Goal: Task Accomplishment & Management: Manage account settings

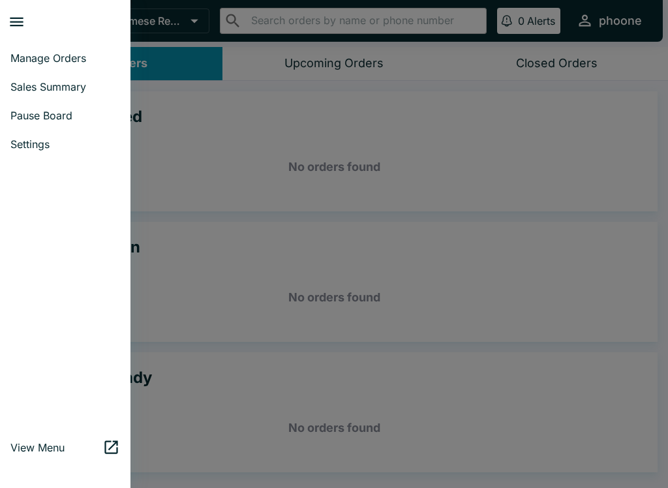
click at [32, 83] on span "Sales Summary" at bounding box center [65, 86] width 110 height 13
select select "03:00"
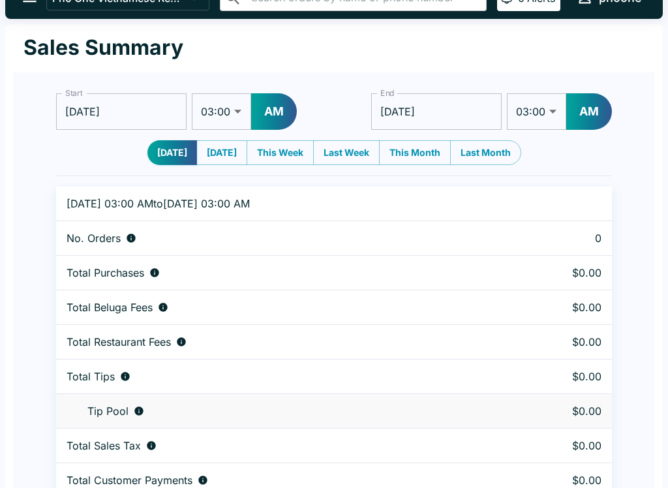
scroll to position [40, 0]
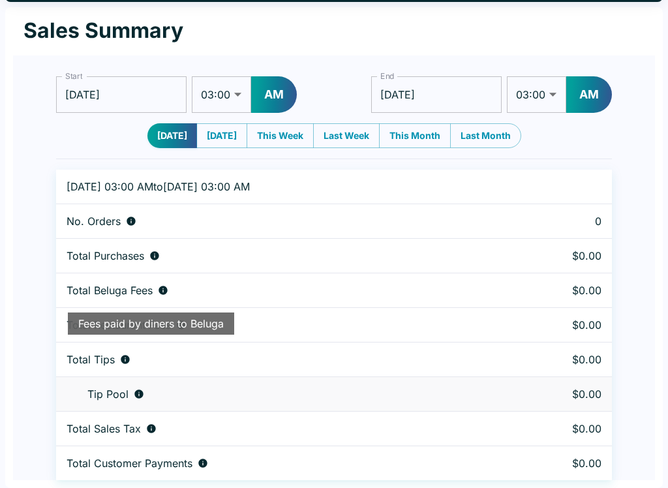
click at [209, 141] on button "[DATE]" at bounding box center [221, 135] width 51 height 25
type input "[DATE]"
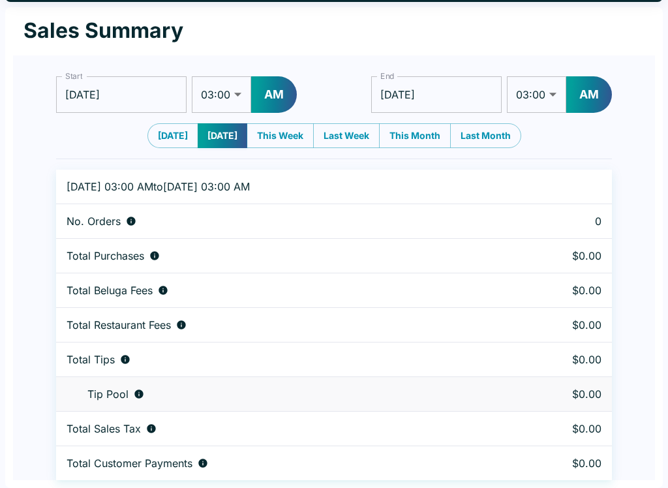
click at [279, 139] on button "This Week" at bounding box center [280, 135] width 67 height 25
type input "[DATE]"
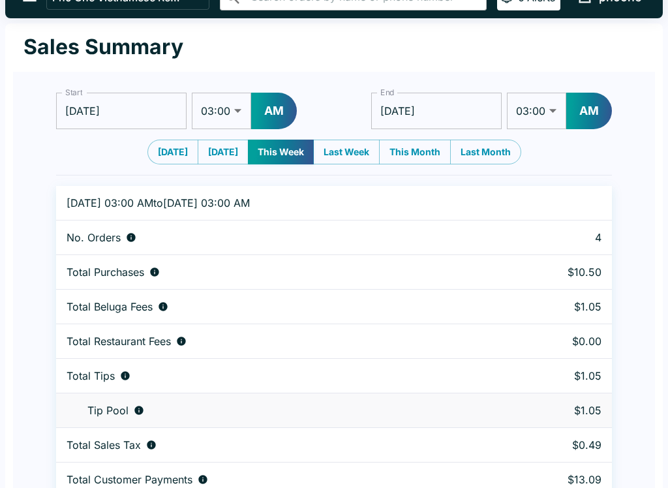
scroll to position [0, 0]
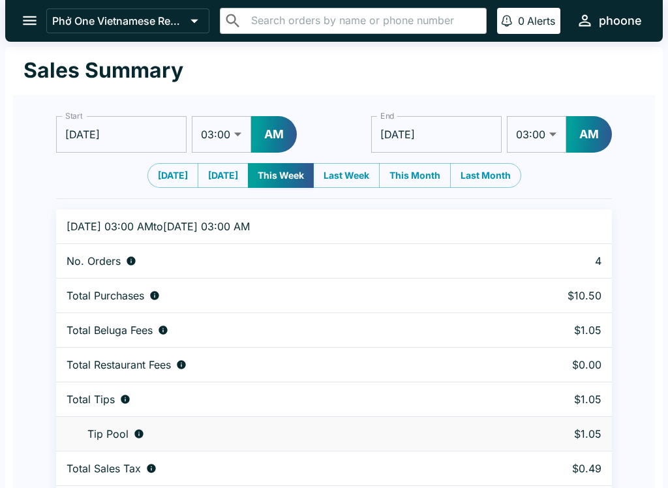
click at [344, 181] on button "Last Week" at bounding box center [346, 175] width 67 height 25
type input "[DATE]"
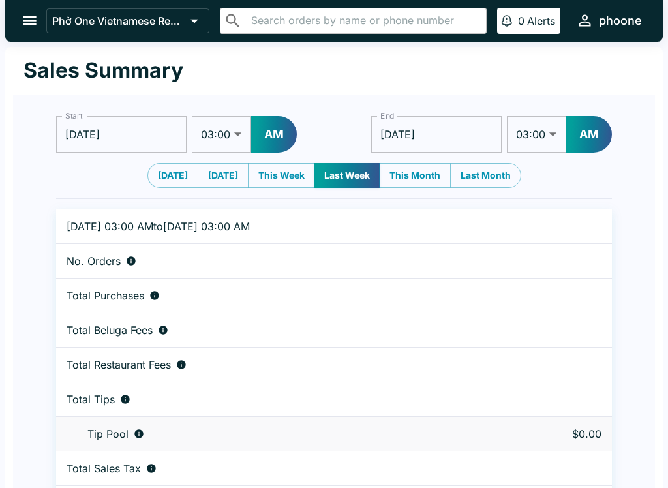
click at [406, 183] on button "This Month" at bounding box center [415, 175] width 72 height 25
type input "[DATE]"
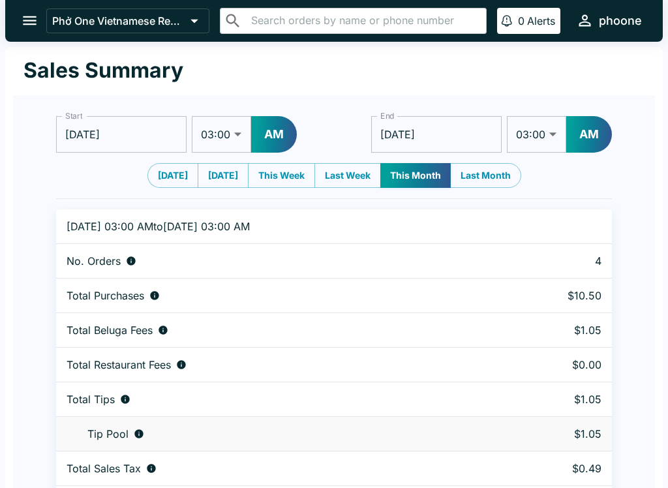
click at [95, 256] on p "No. Orders" at bounding box center [94, 260] width 54 height 13
click at [123, 262] on div "No. Orders" at bounding box center [276, 260] width 418 height 13
click at [116, 264] on p "No. Orders" at bounding box center [94, 260] width 54 height 13
click at [150, 134] on input "[DATE]" at bounding box center [121, 134] width 130 height 37
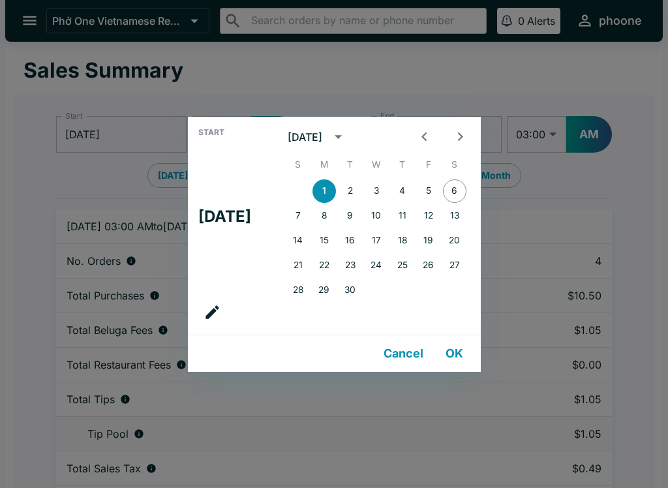
click at [326, 188] on button "1" at bounding box center [323, 190] width 23 height 23
click at [470, 356] on button "OK" at bounding box center [455, 354] width 42 height 26
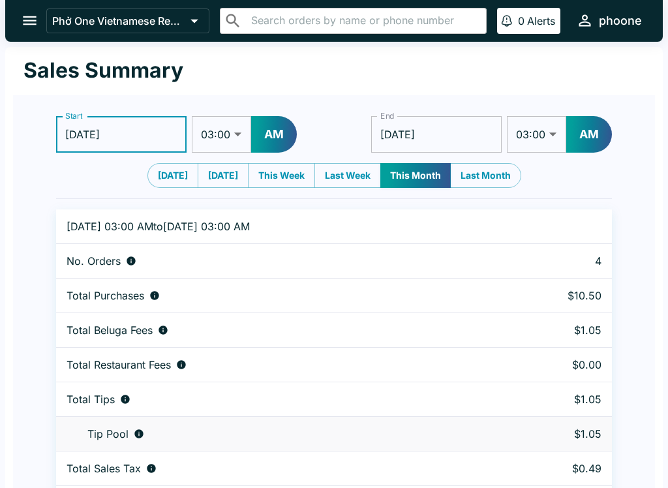
click at [73, 124] on input "[DATE]" at bounding box center [121, 134] width 130 height 37
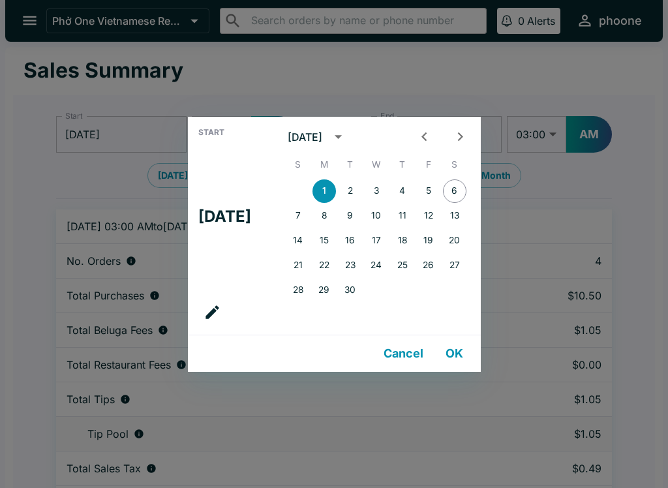
click at [461, 354] on button "OK" at bounding box center [455, 354] width 42 height 26
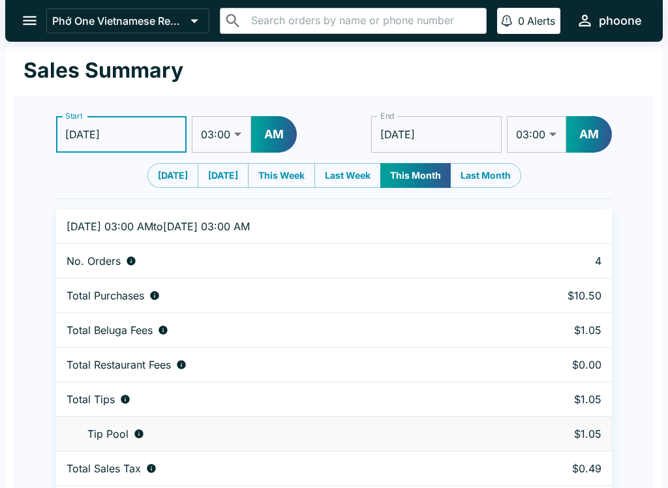
click at [153, 178] on button "[DATE]" at bounding box center [172, 175] width 51 height 25
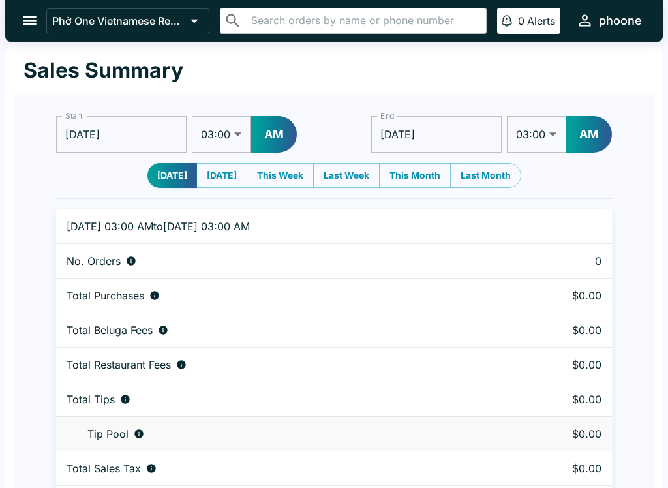
click at [83, 131] on input "[DATE]" at bounding box center [121, 134] width 130 height 37
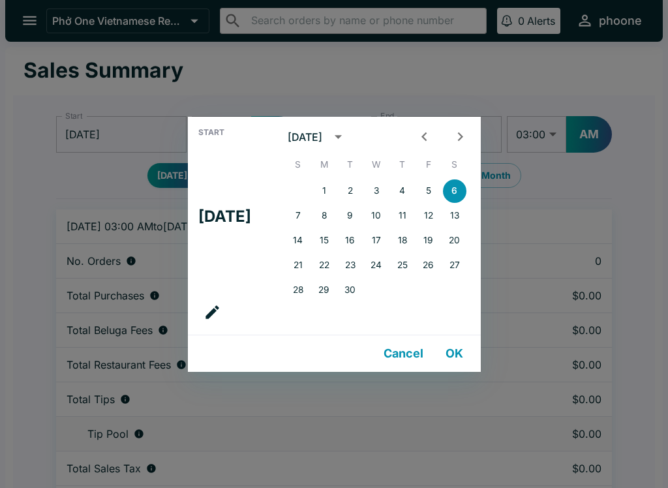
click at [322, 187] on button "1" at bounding box center [323, 190] width 23 height 23
type input "[DATE]"
click at [468, 341] on button "OK" at bounding box center [455, 354] width 42 height 26
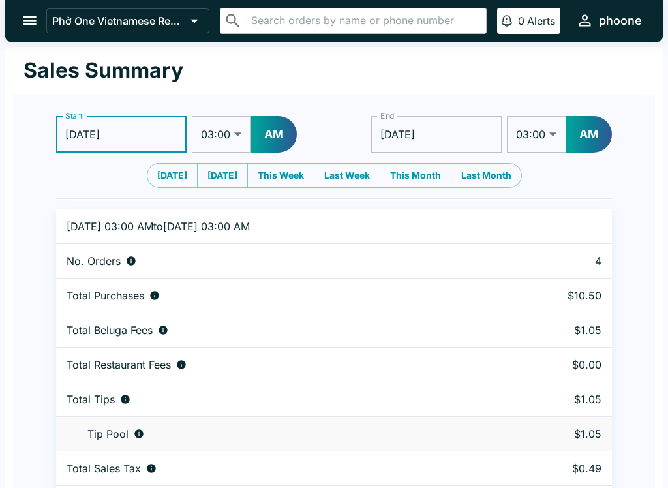
click at [34, 15] on icon "open drawer" at bounding box center [30, 21] width 18 height 18
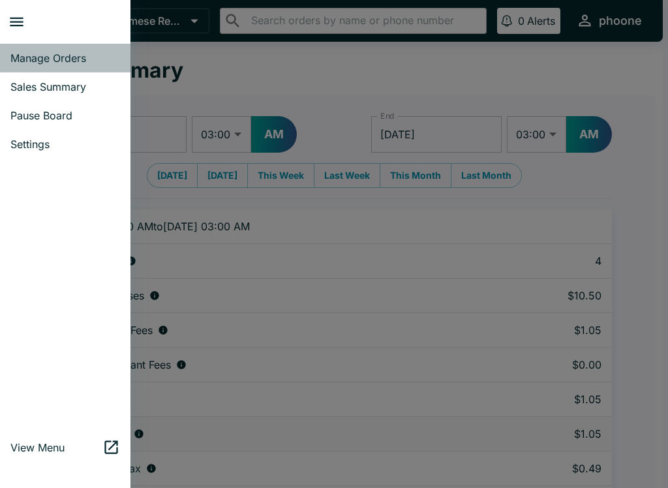
click at [28, 51] on link "Manage Orders" at bounding box center [65, 58] width 130 height 29
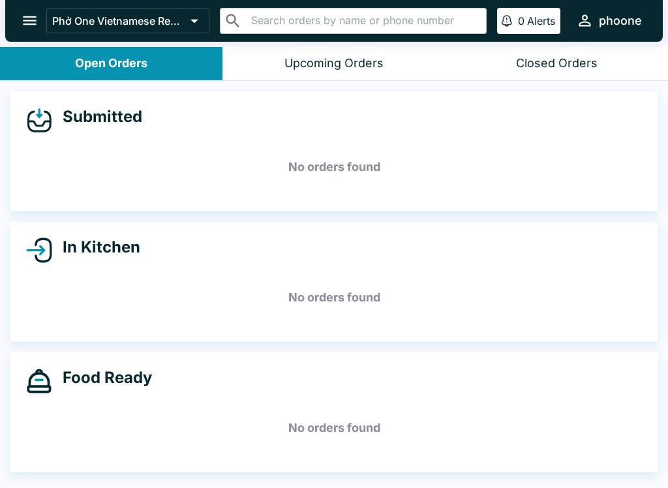
click at [543, 62] on div "Closed Orders" at bounding box center [557, 63] width 82 height 15
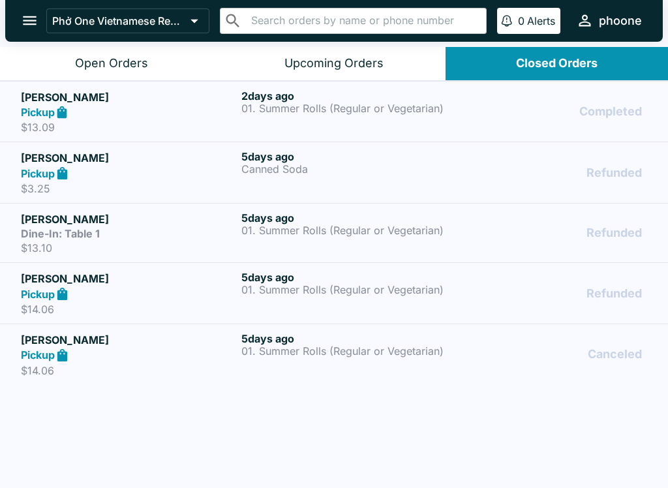
click at [42, 238] on strong "Dine-In: Table 1" at bounding box center [60, 233] width 79 height 13
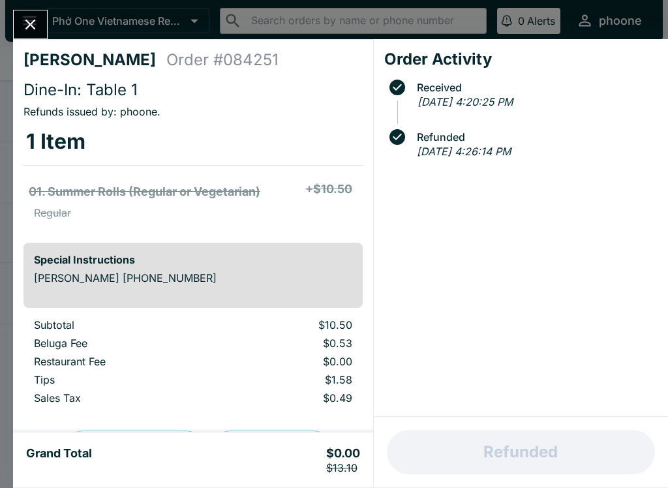
click at [42, 12] on div at bounding box center [30, 24] width 35 height 29
click at [44, 23] on button "Close" at bounding box center [30, 24] width 33 height 28
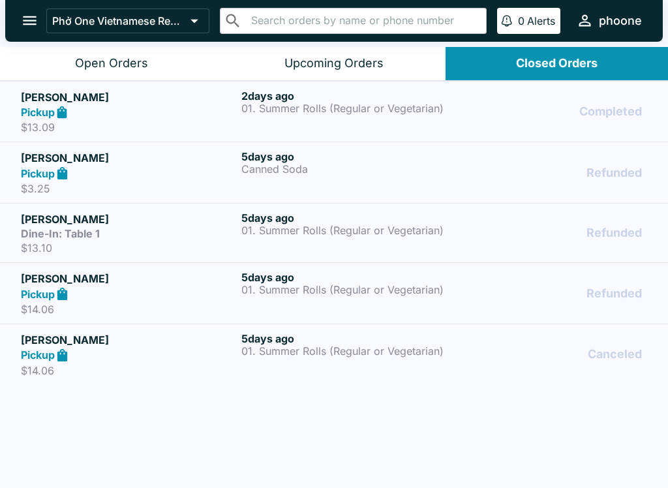
click at [26, 8] on button "open drawer" at bounding box center [29, 20] width 33 height 33
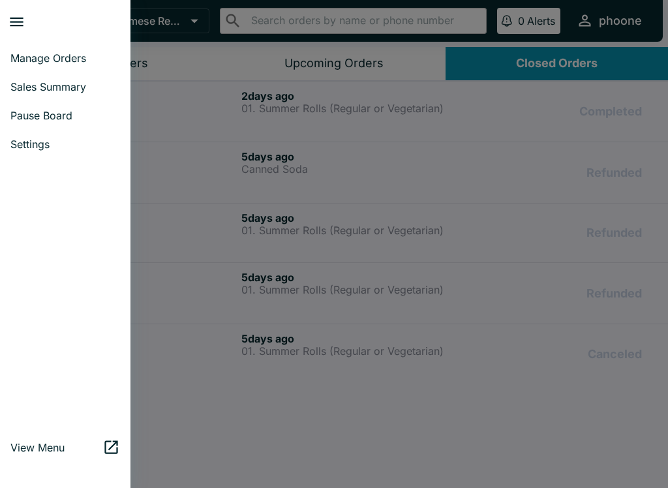
click at [27, 58] on span "Manage Orders" at bounding box center [65, 58] width 110 height 13
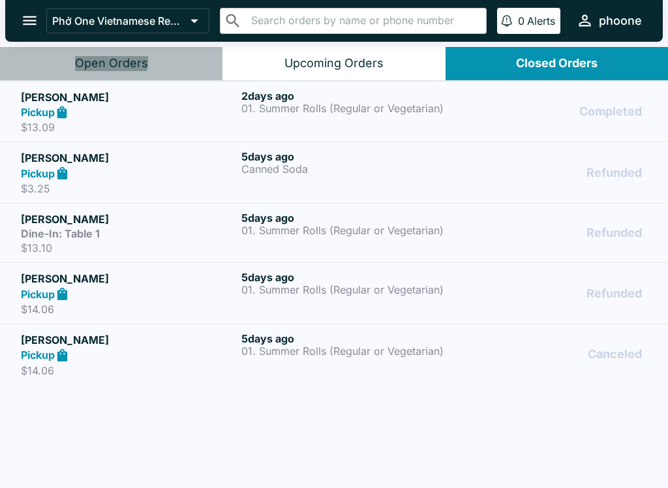
click at [95, 47] on button "Open Orders" at bounding box center [111, 63] width 222 height 33
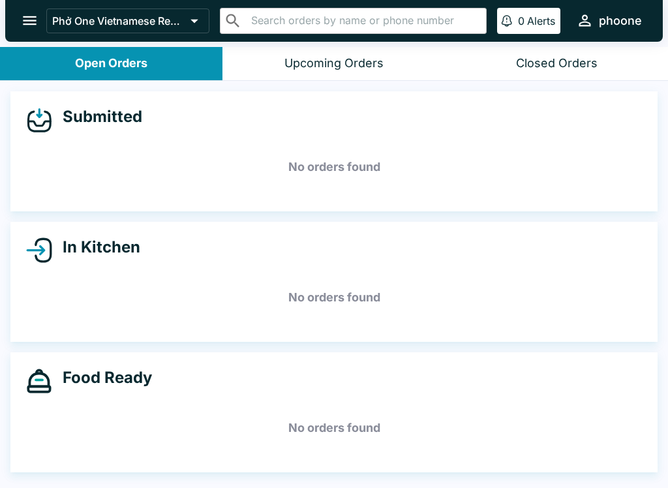
click at [30, 25] on icon "open drawer" at bounding box center [30, 21] width 18 height 18
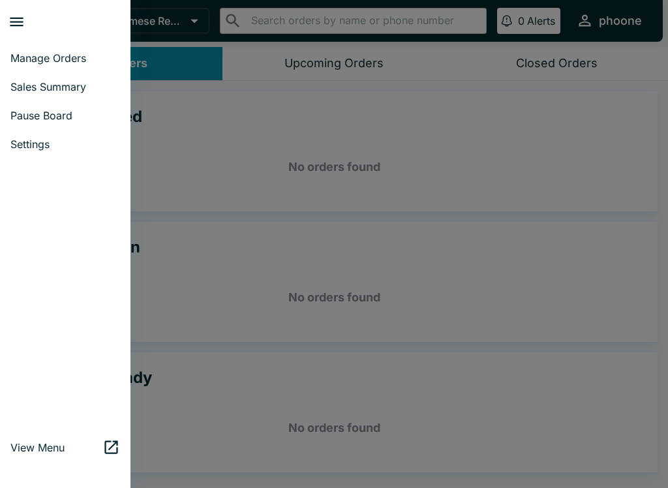
click at [444, 116] on div at bounding box center [334, 244] width 668 height 488
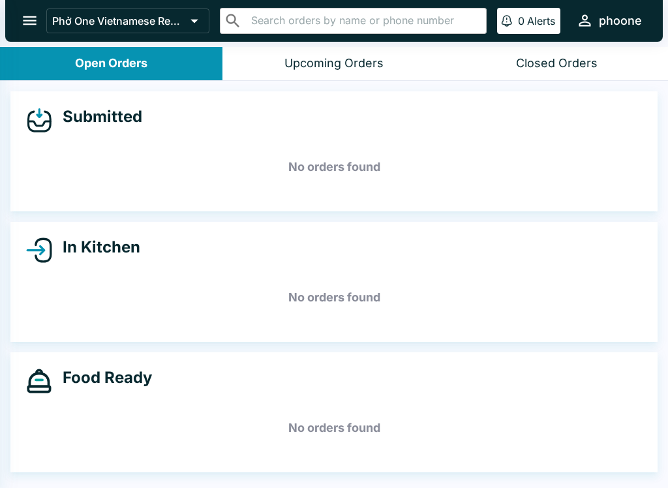
click at [565, 56] on div "Closed Orders" at bounding box center [557, 63] width 82 height 15
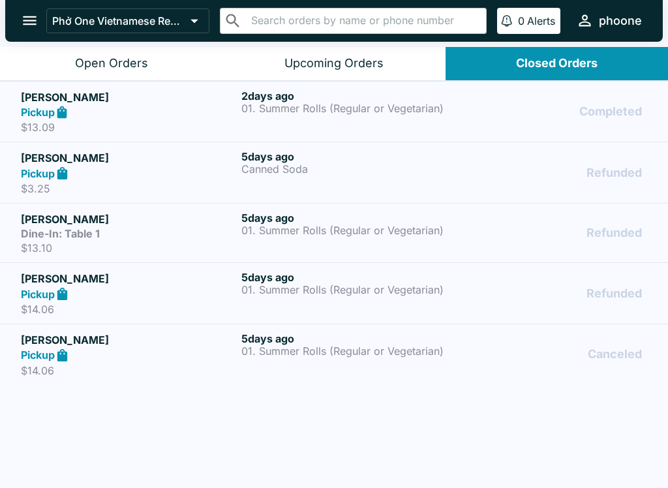
click at [205, 115] on div "Pickup" at bounding box center [128, 112] width 215 height 15
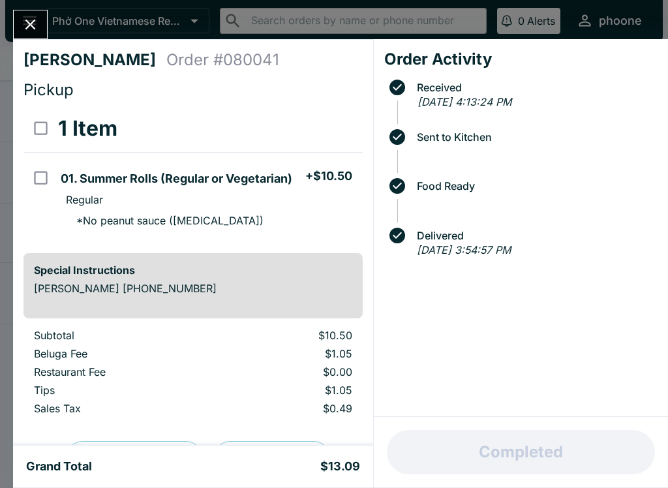
scroll to position [-1, 0]
click at [39, 14] on button "Close" at bounding box center [30, 24] width 33 height 28
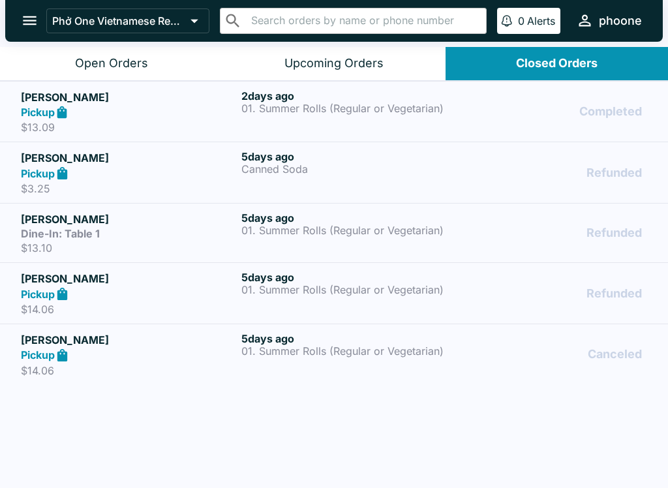
click at [101, 61] on div "Open Orders" at bounding box center [111, 63] width 73 height 15
